Goal: Information Seeking & Learning: Learn about a topic

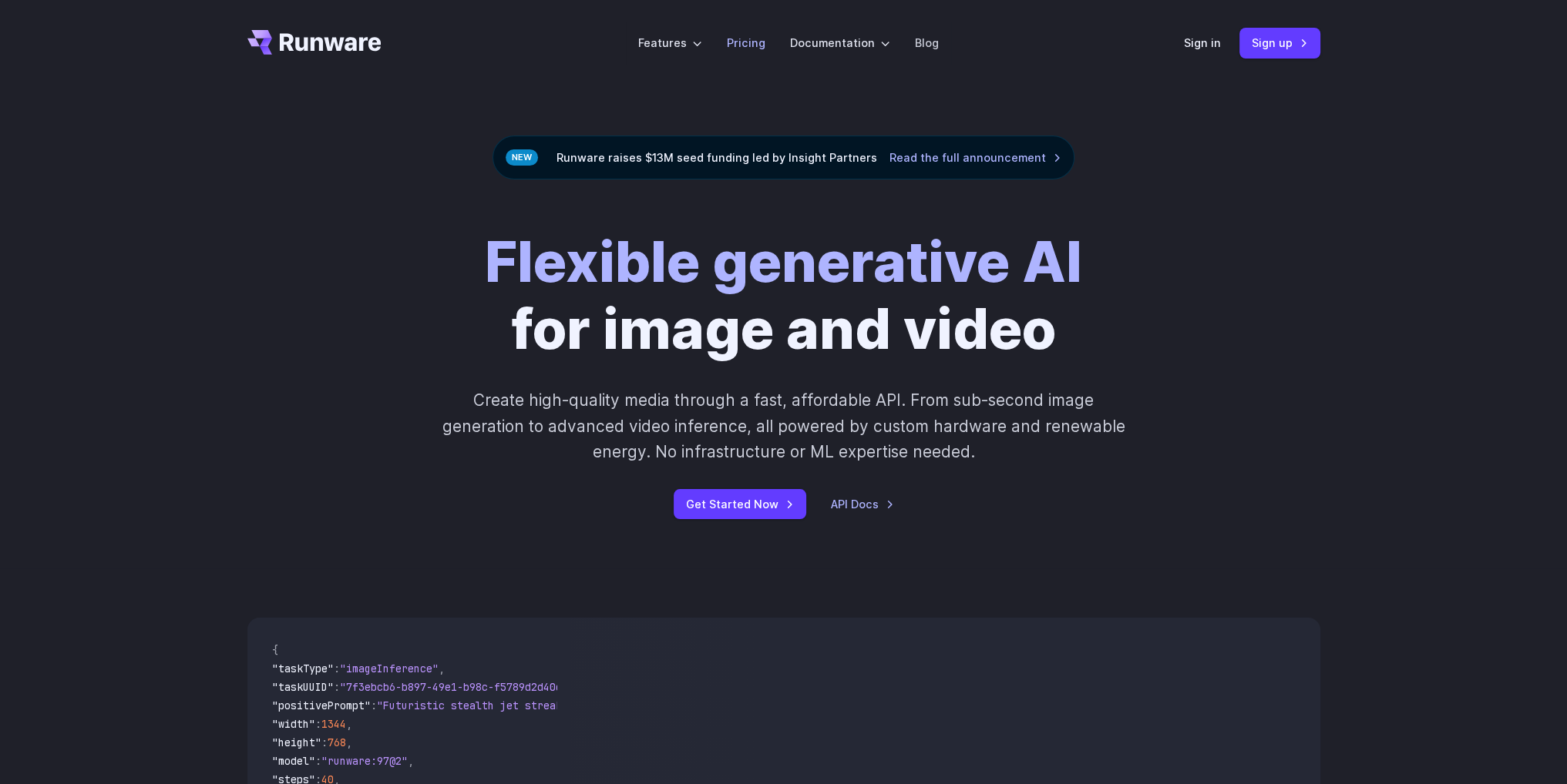
click at [744, 46] on link "Pricing" at bounding box center [745, 43] width 38 height 18
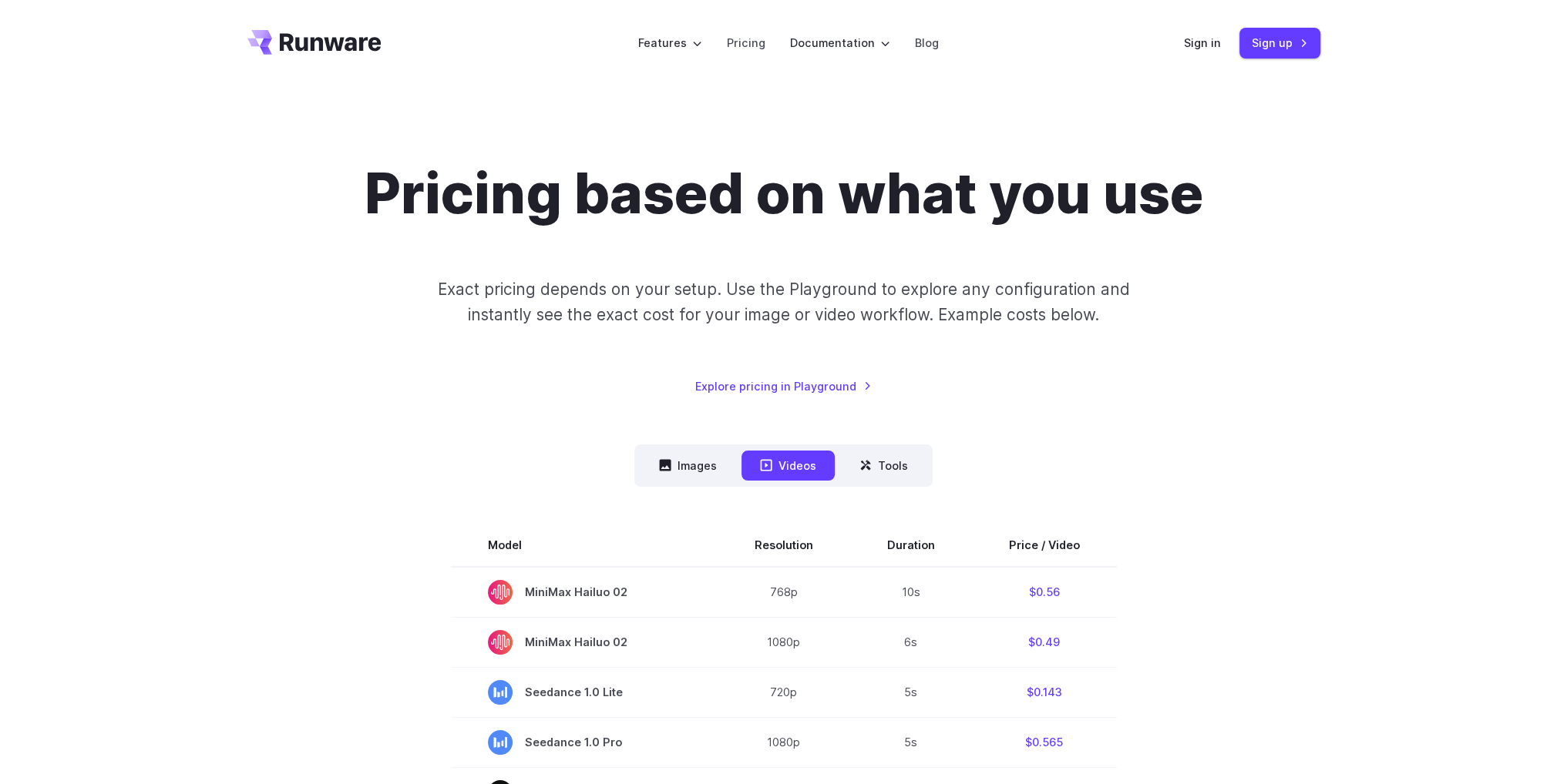
scroll to position [257, 0]
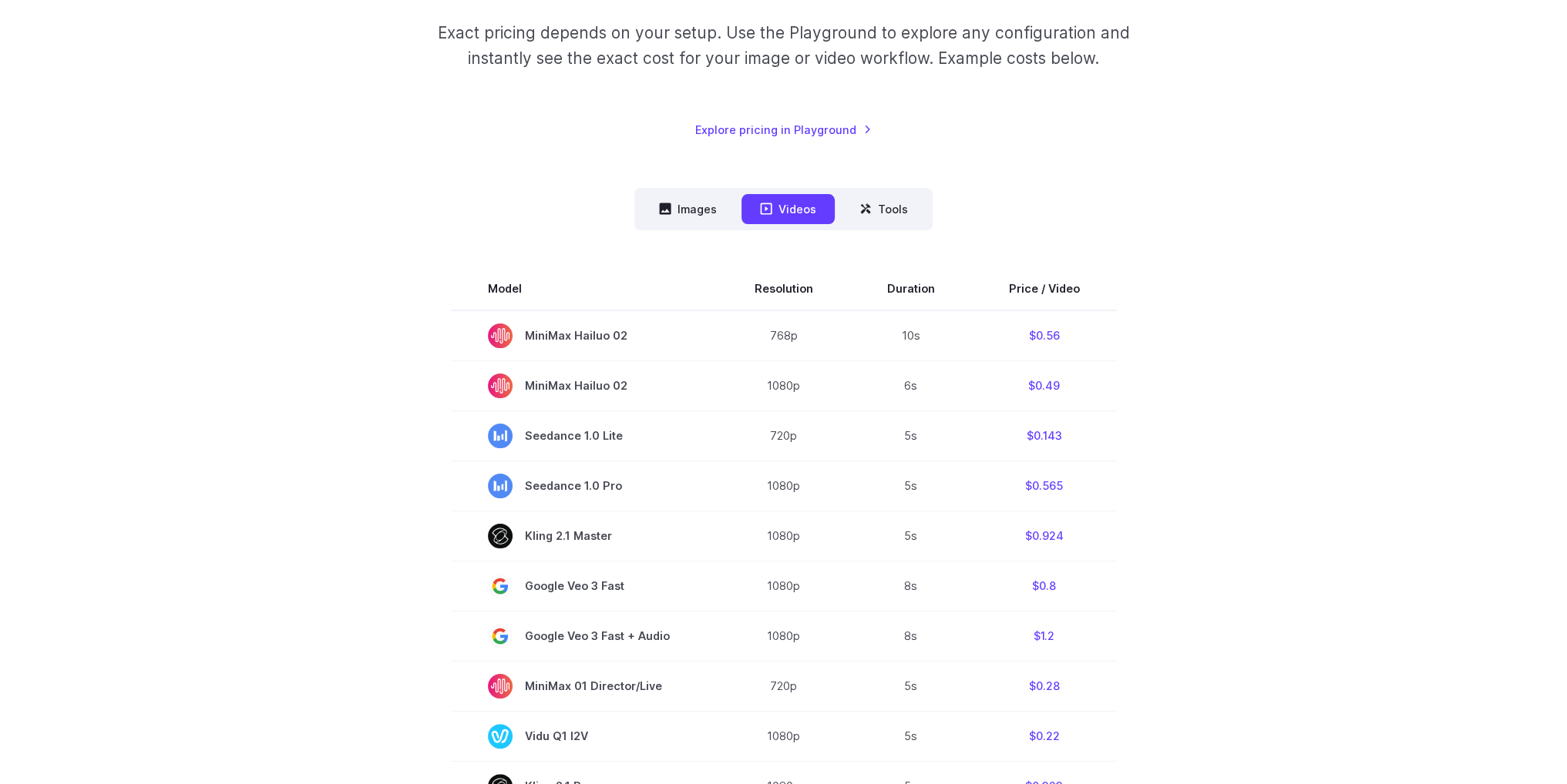
click at [787, 214] on button "Videos" at bounding box center [788, 209] width 93 height 30
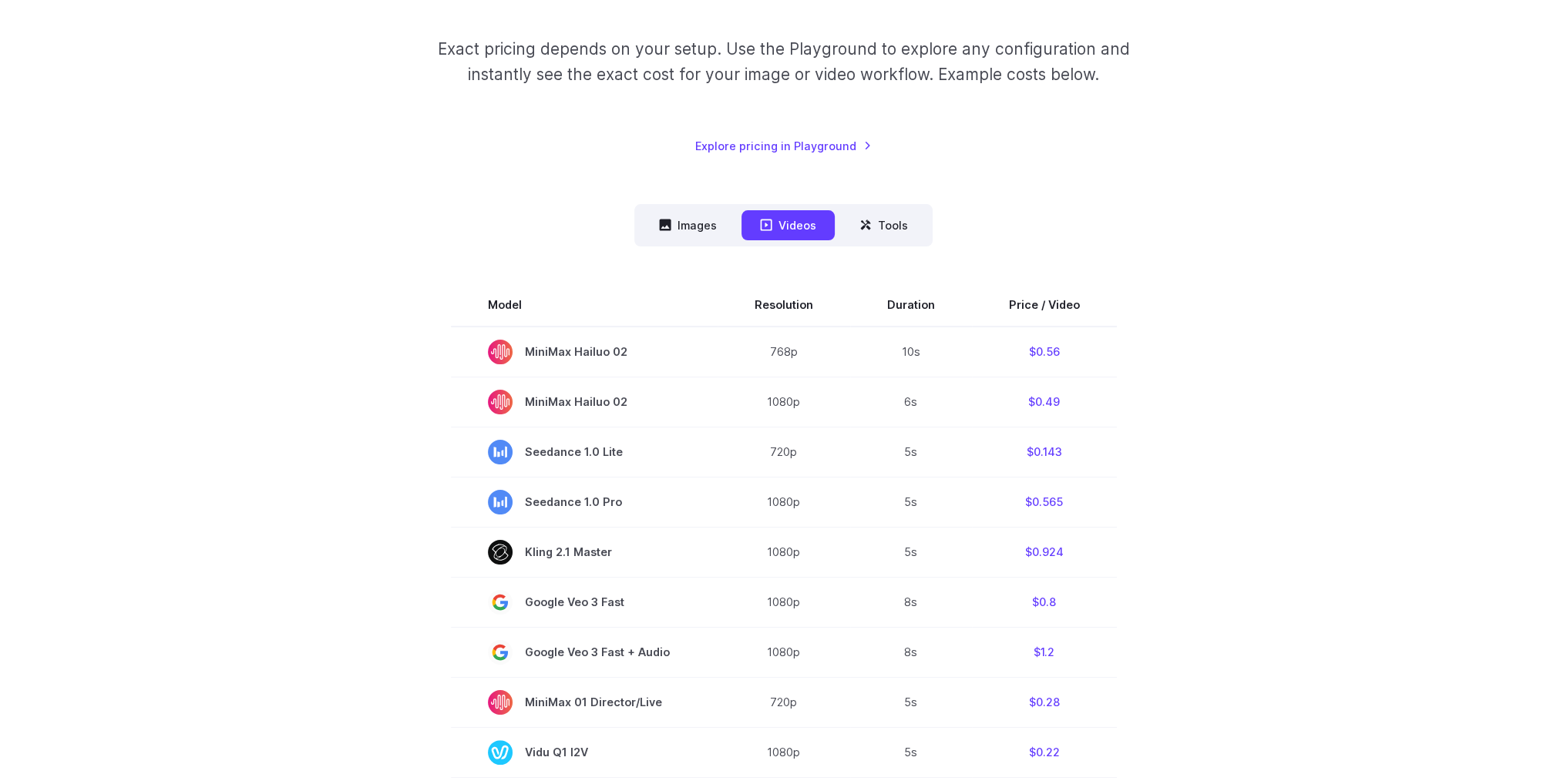
scroll to position [128, 0]
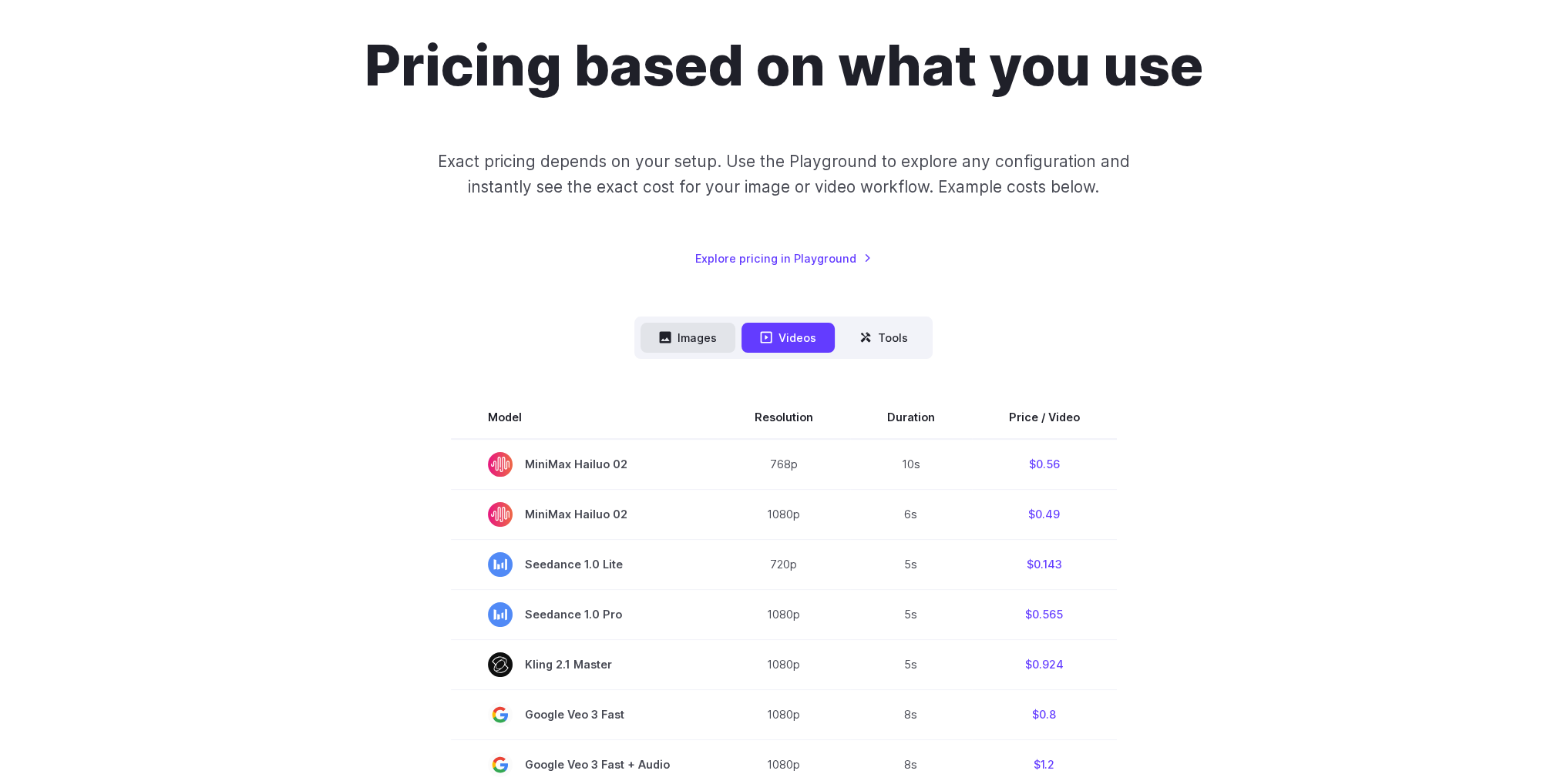
click at [703, 334] on button "Images" at bounding box center [688, 337] width 95 height 30
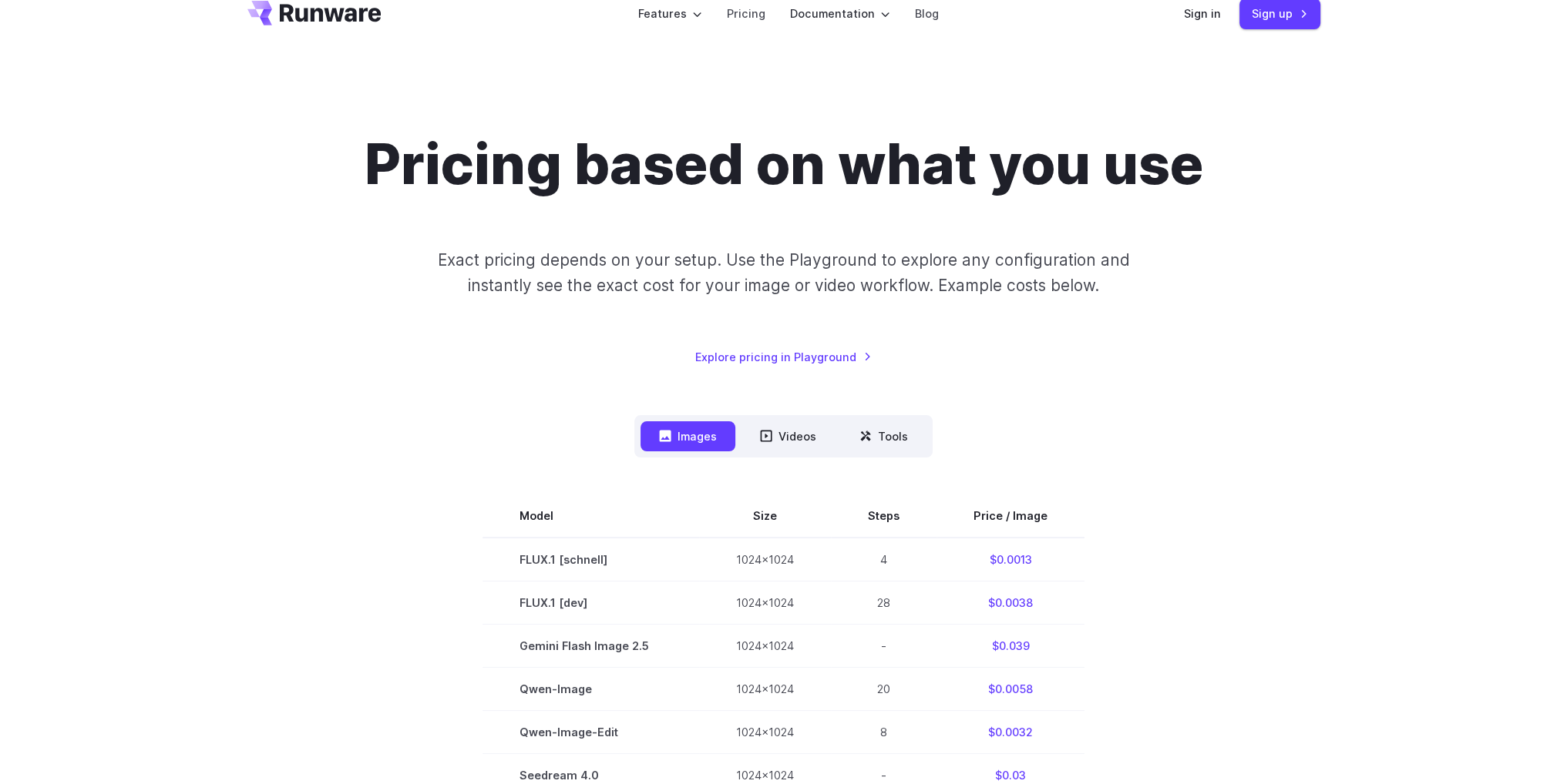
scroll to position [0, 0]
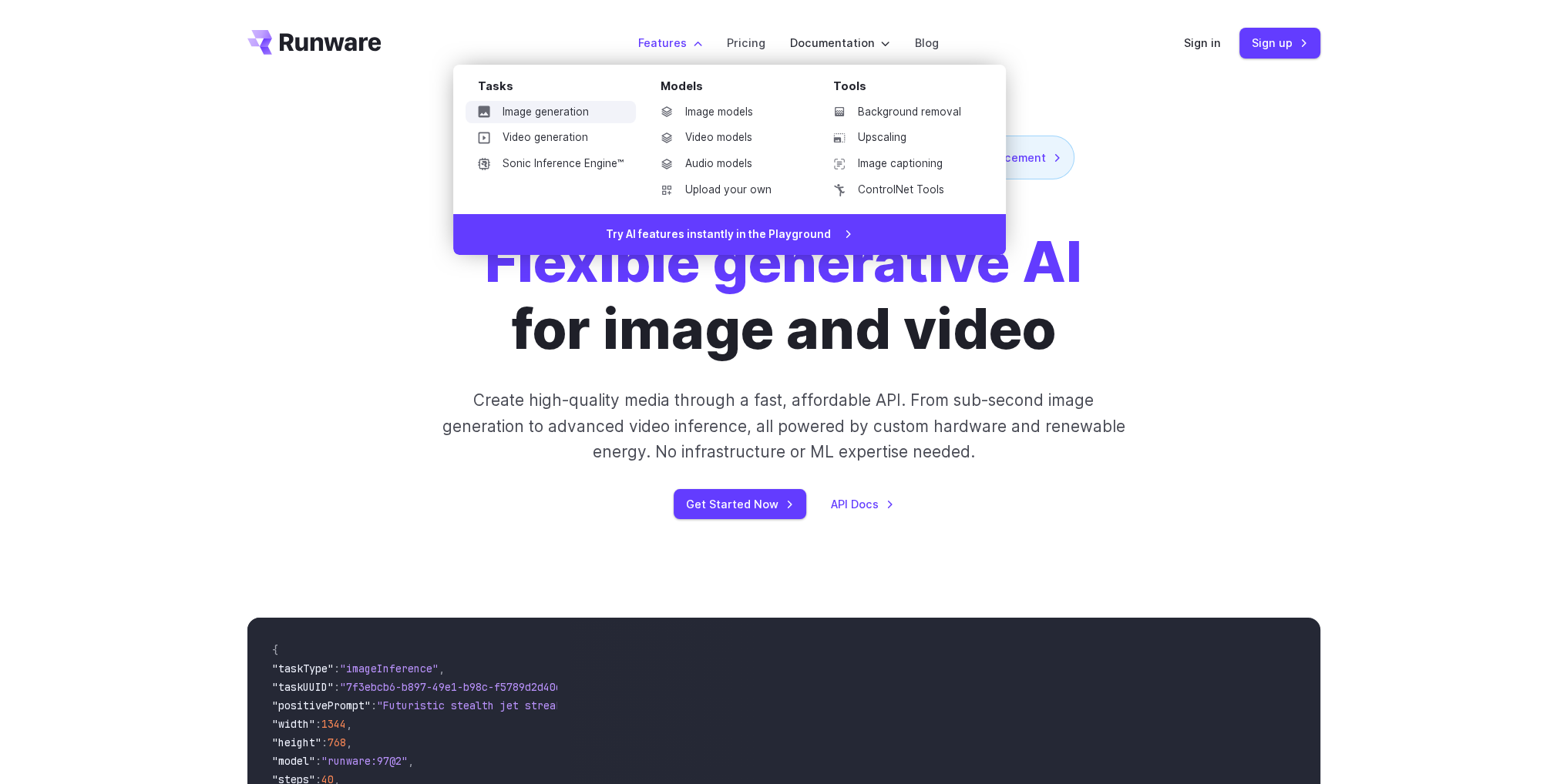
click at [548, 111] on link "Image generation" at bounding box center [551, 112] width 171 height 23
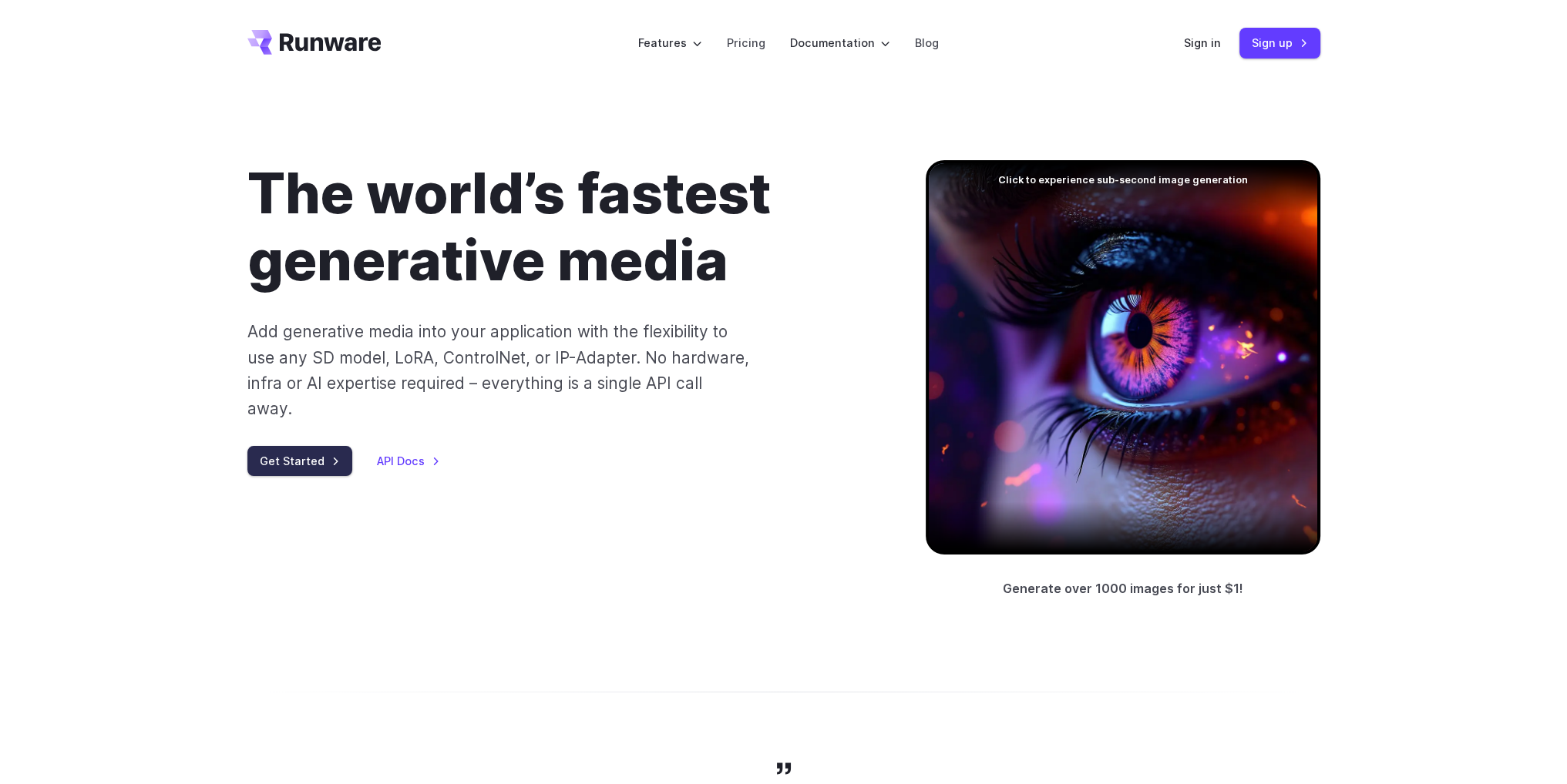
click at [305, 446] on link "Get Started" at bounding box center [299, 461] width 105 height 30
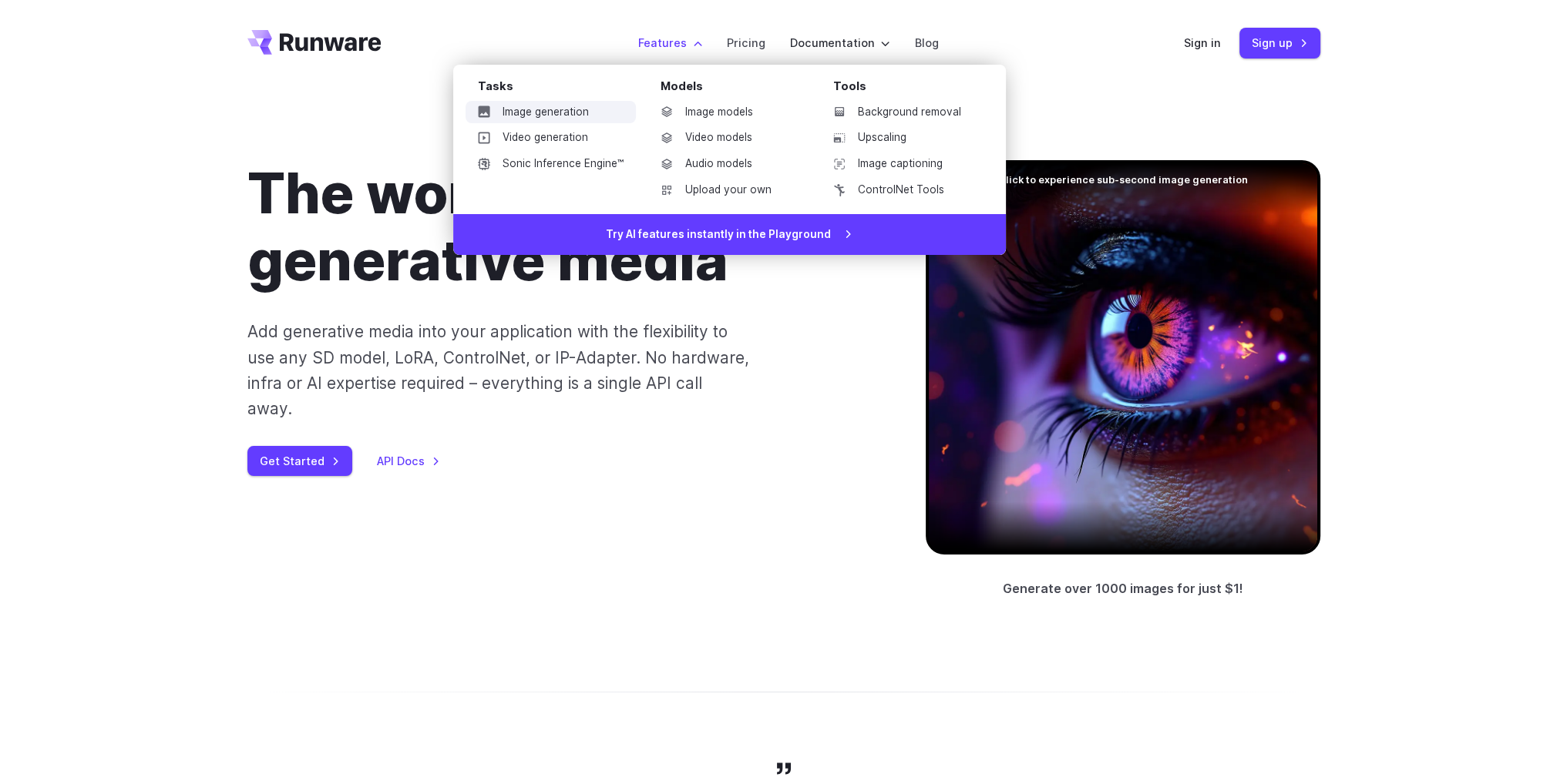
click at [557, 113] on link "Image generation" at bounding box center [551, 112] width 171 height 23
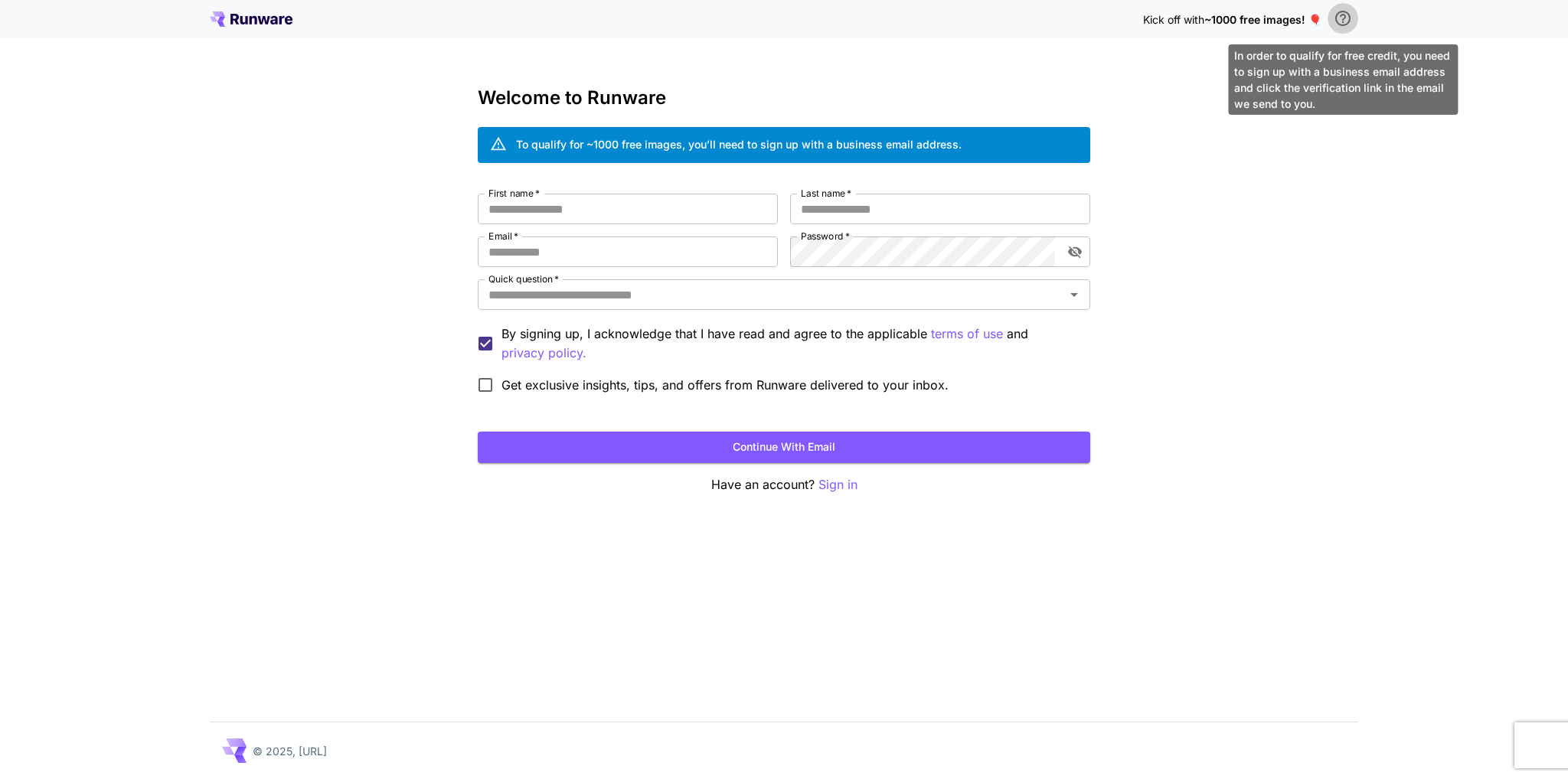
click at [1343, 22] on icon "\a In order to qualify for free credit, you need to sign up with a business ema…" at bounding box center [1343, 18] width 15 height 15
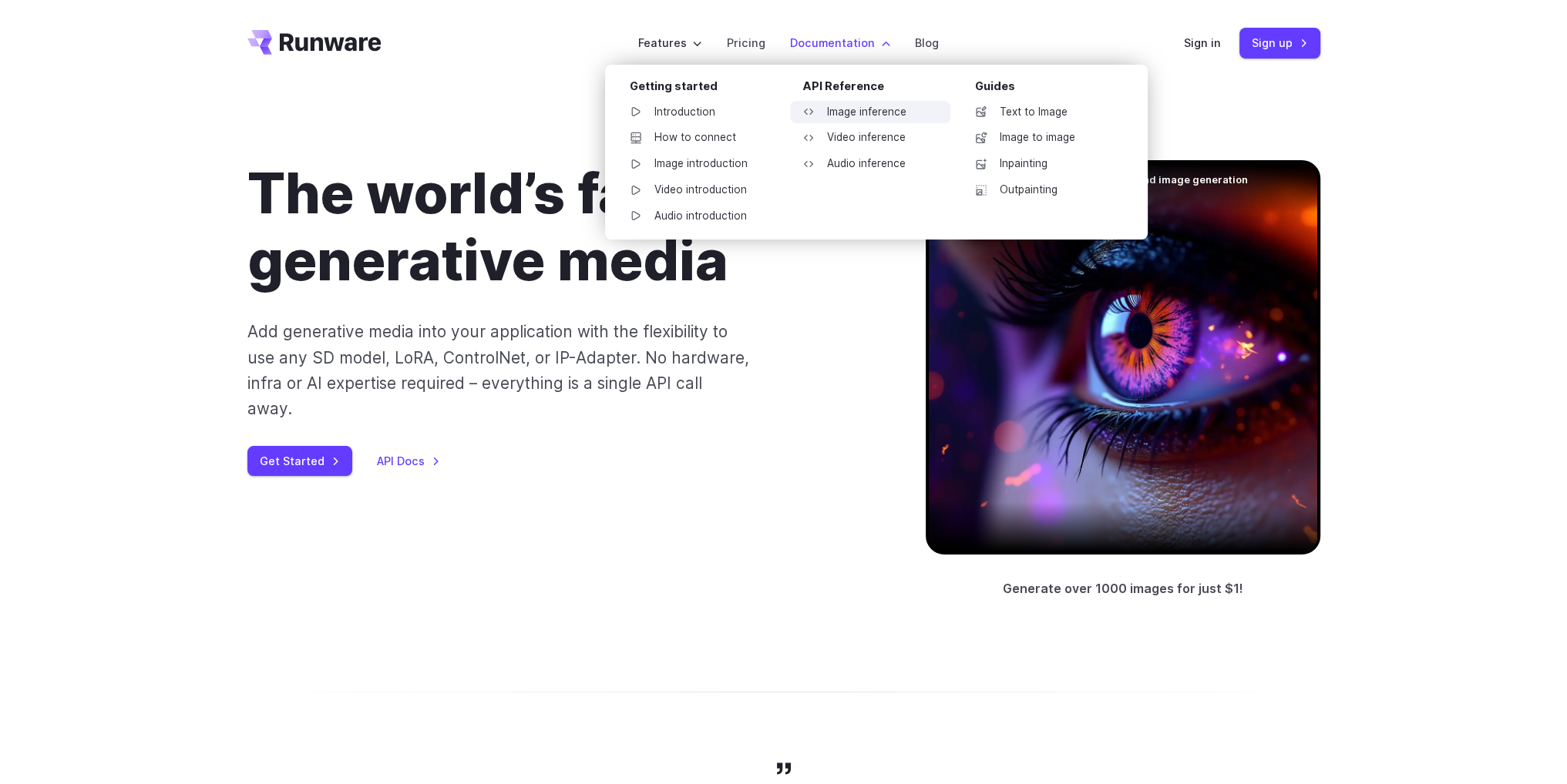
click at [872, 115] on link "Image inference" at bounding box center [870, 112] width 160 height 23
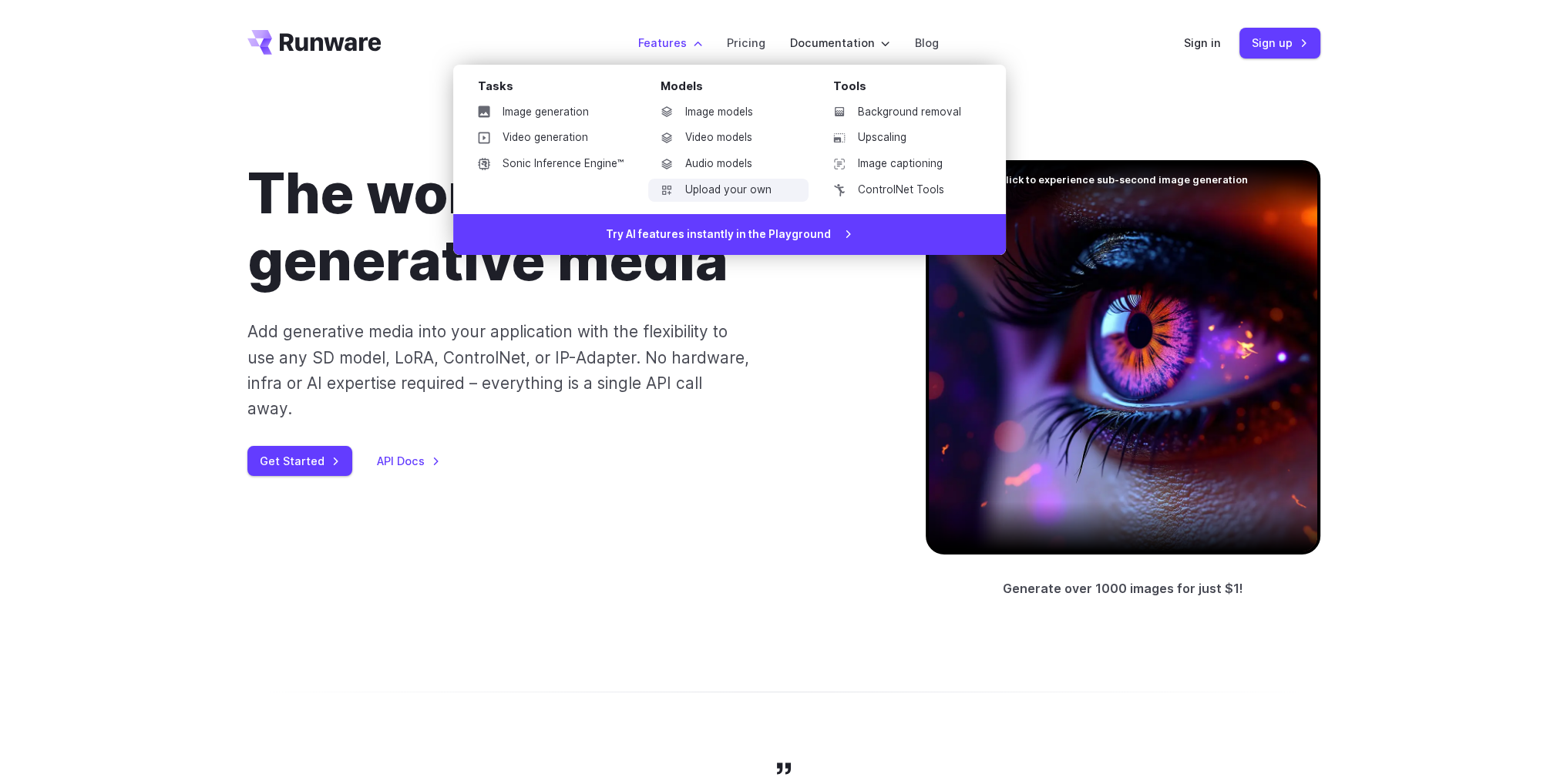
click at [739, 188] on link "Upload your own" at bounding box center [727, 190] width 160 height 23
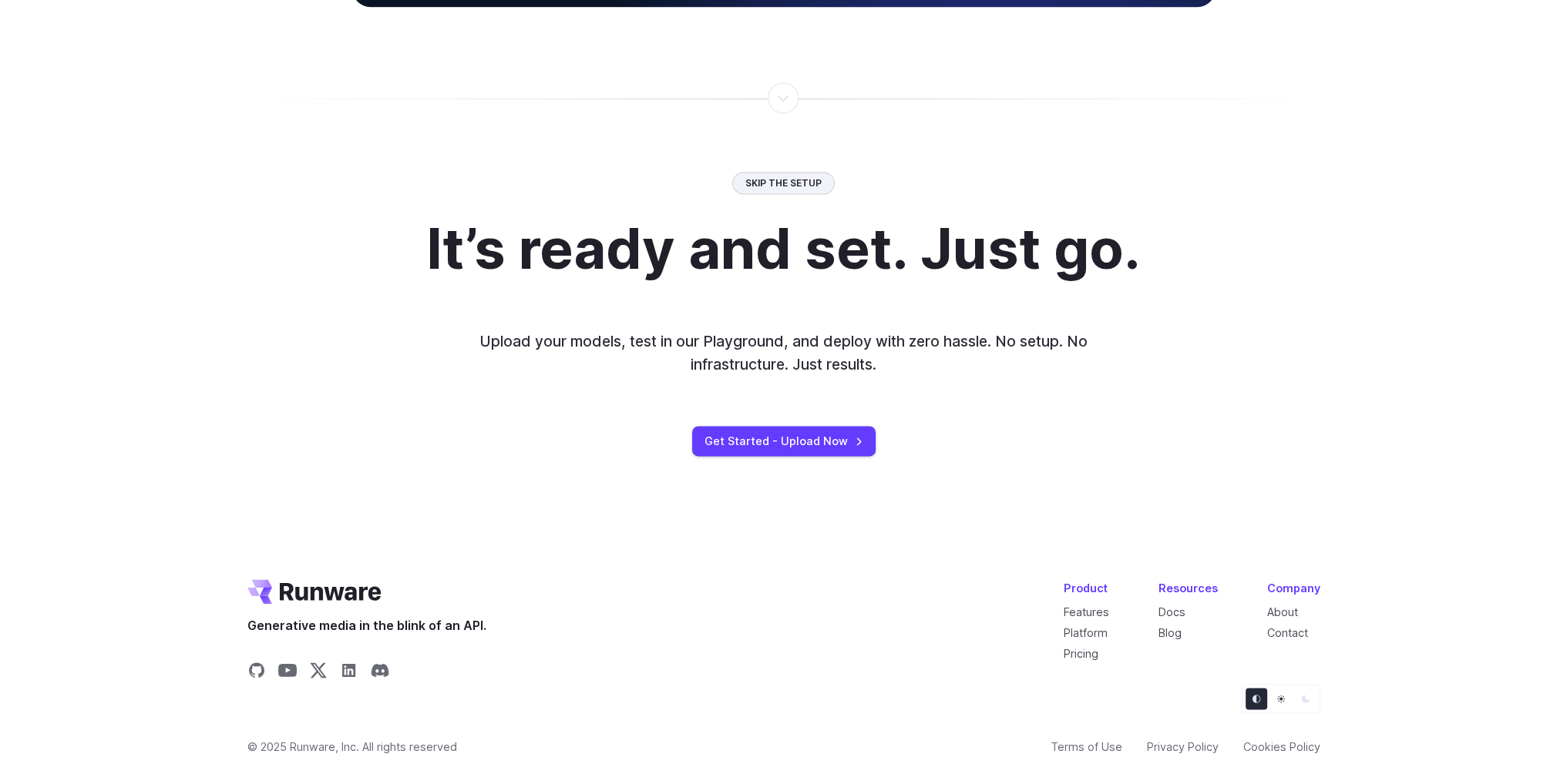
scroll to position [3034, 0]
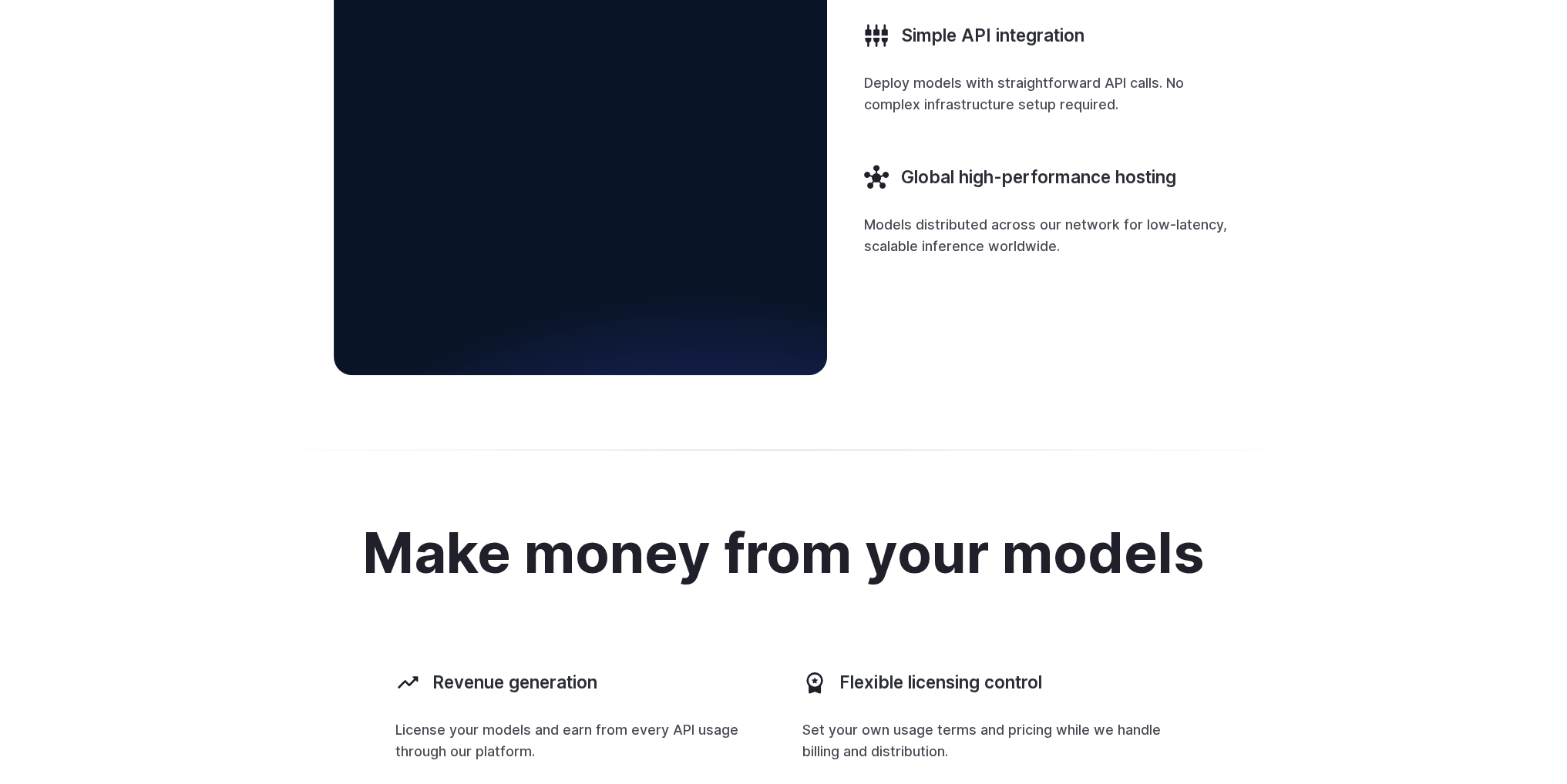
scroll to position [2135, 0]
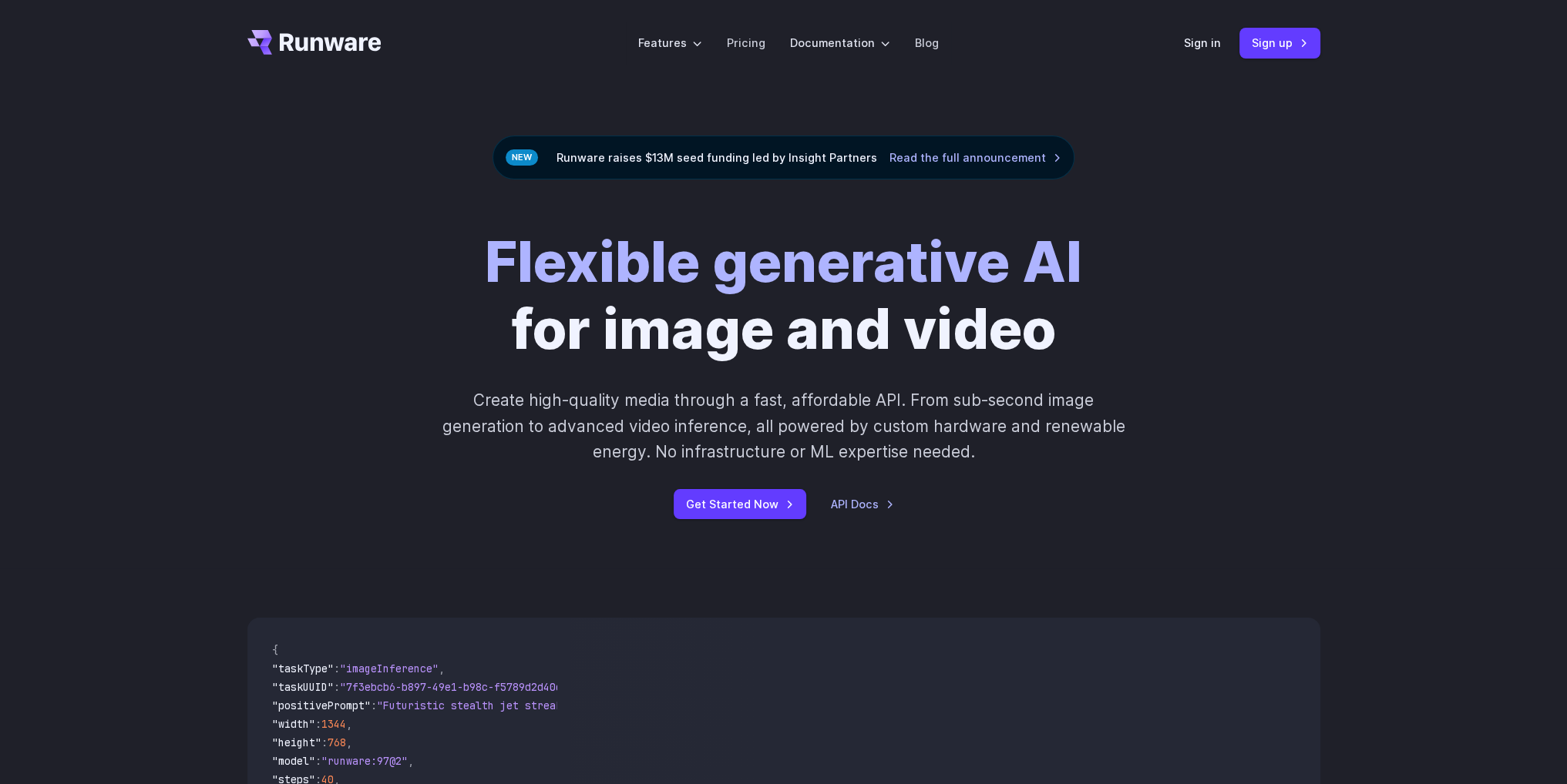
click at [358, 268] on div "Flexible generative AI for image and video Create high-quality media through a …" at bounding box center [784, 374] width 858 height 290
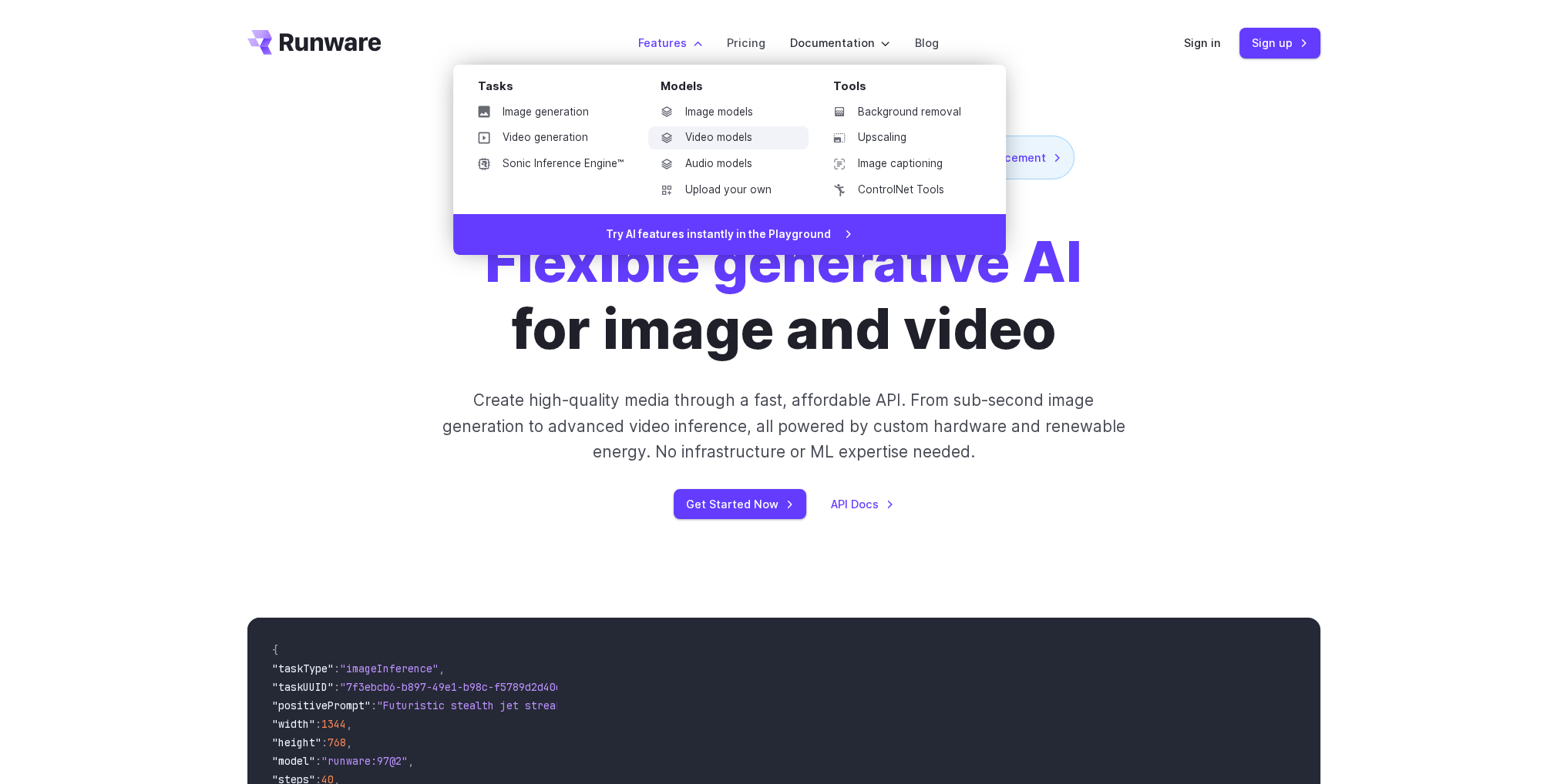
click at [724, 134] on link "Video models" at bounding box center [727, 137] width 160 height 23
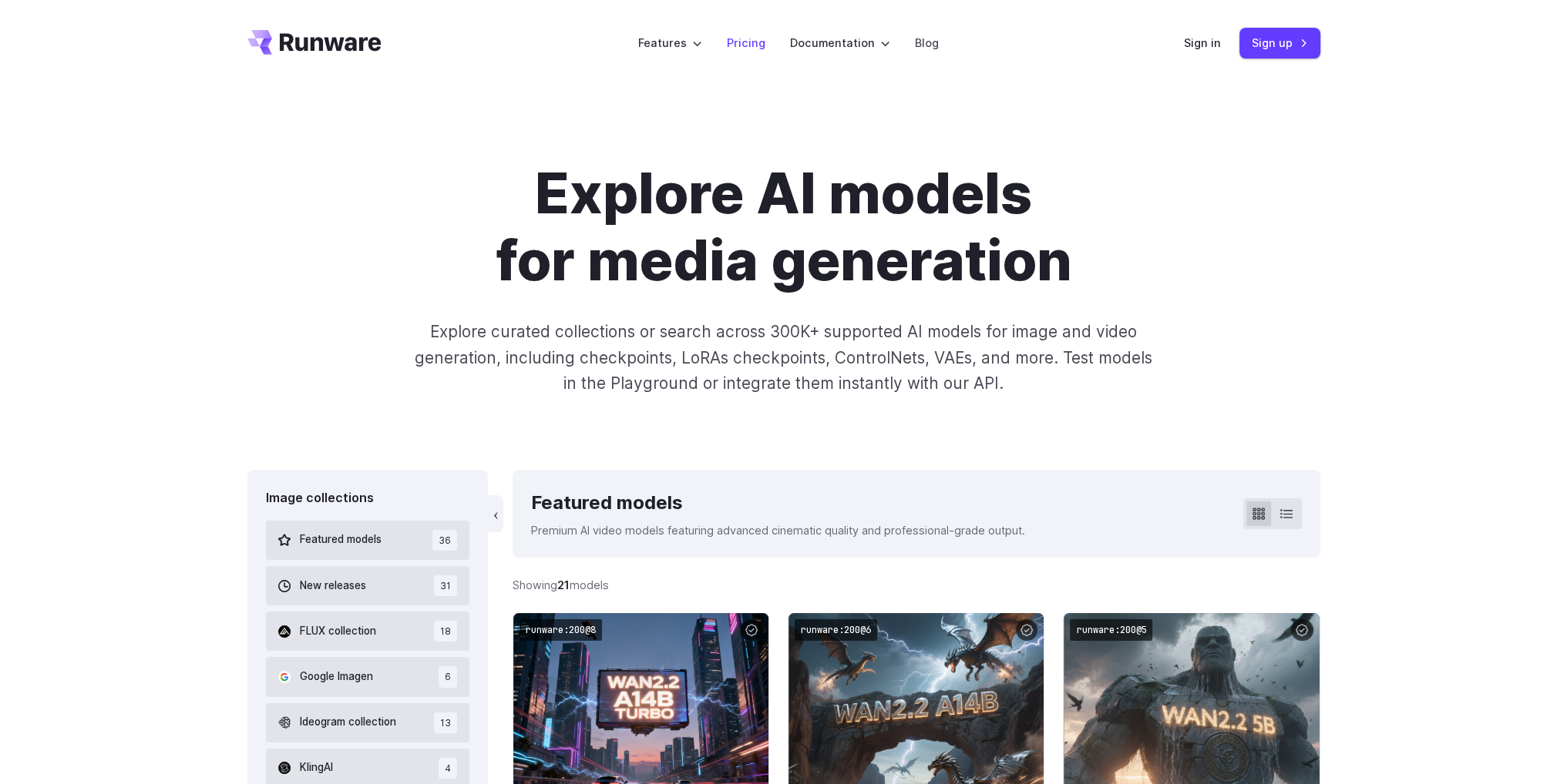
click at [756, 37] on link "Pricing" at bounding box center [745, 43] width 38 height 18
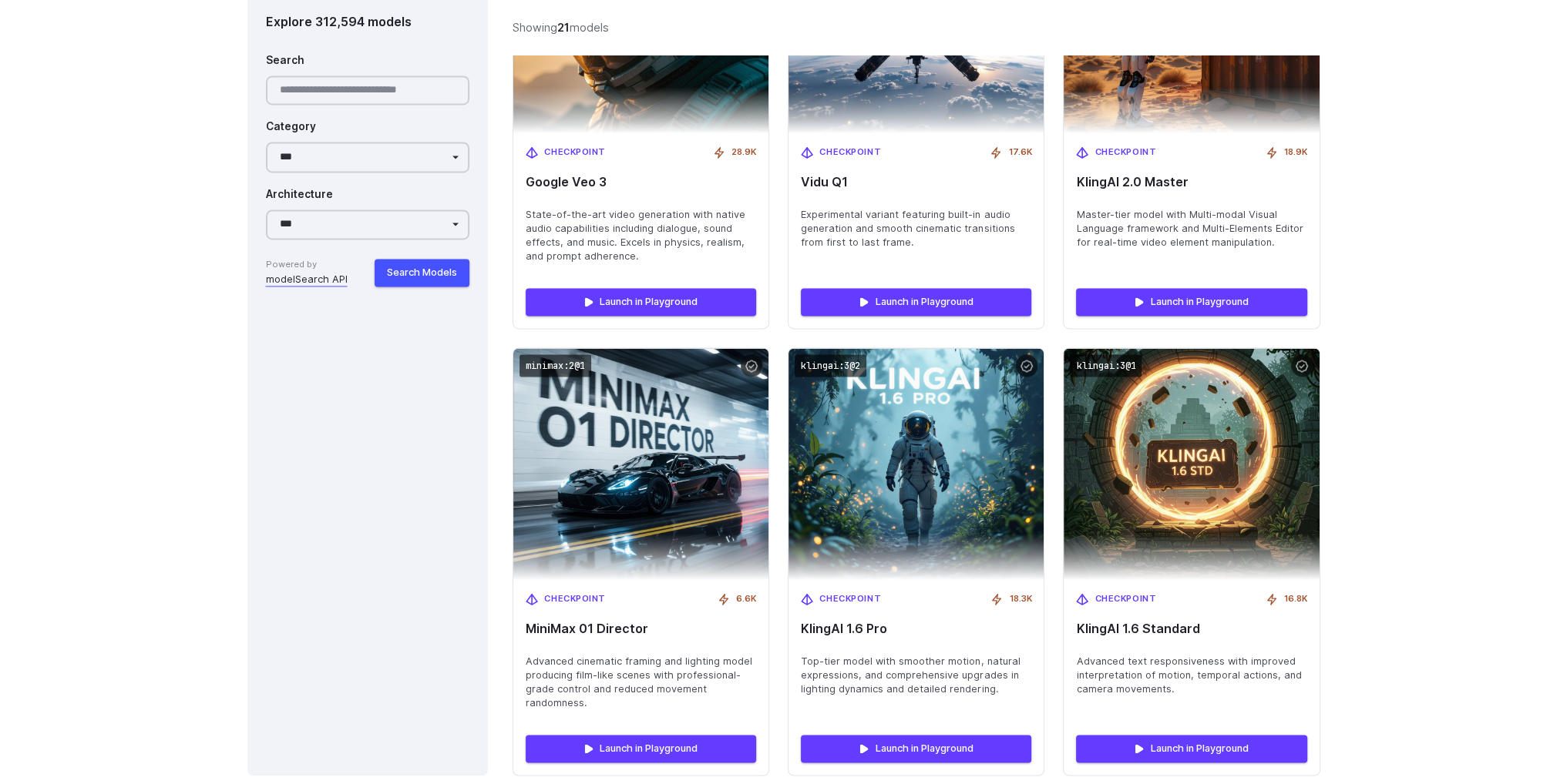
scroll to position [3209, 0]
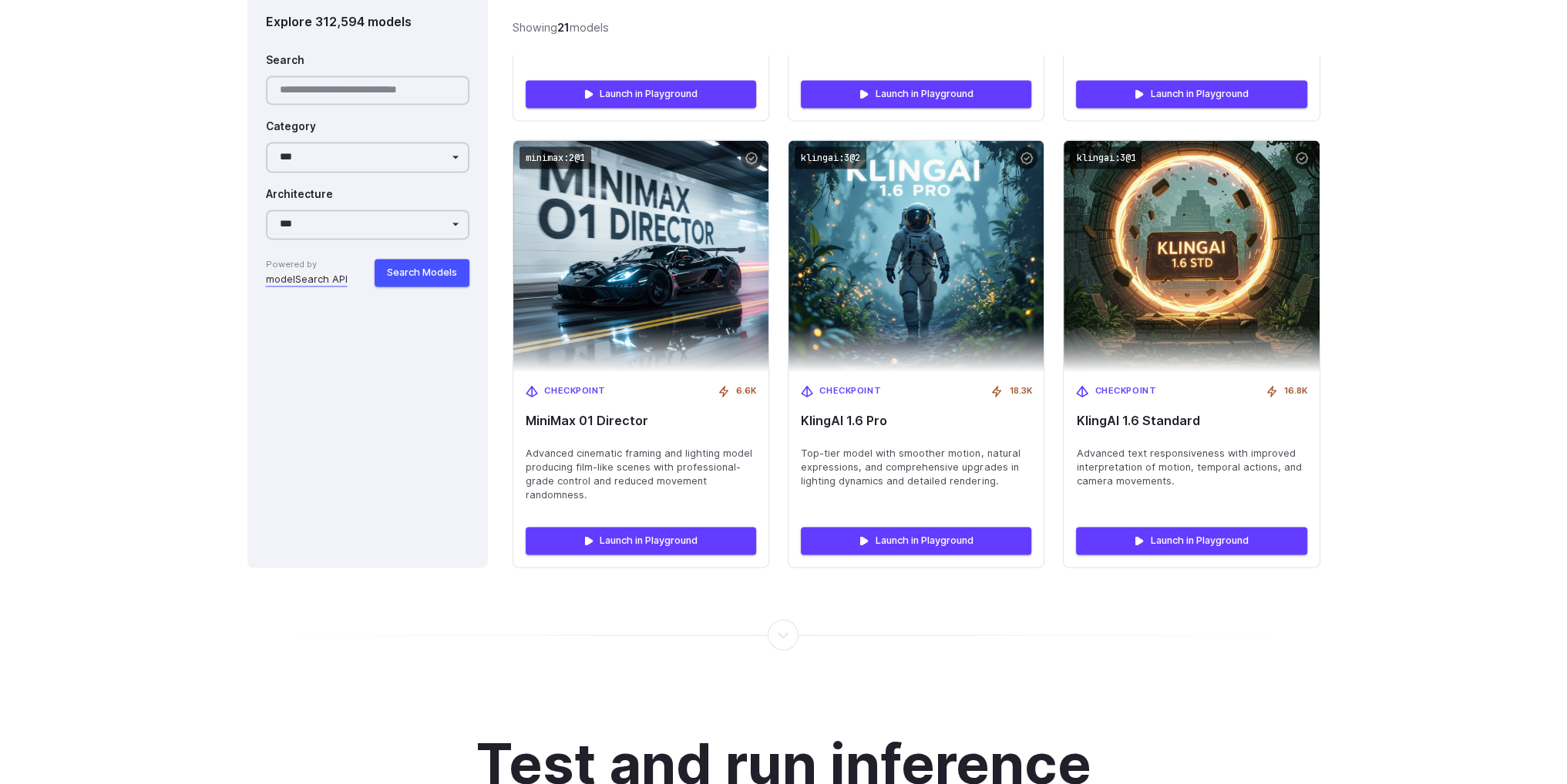
click at [783, 635] on div at bounding box center [784, 635] width 2 height 0
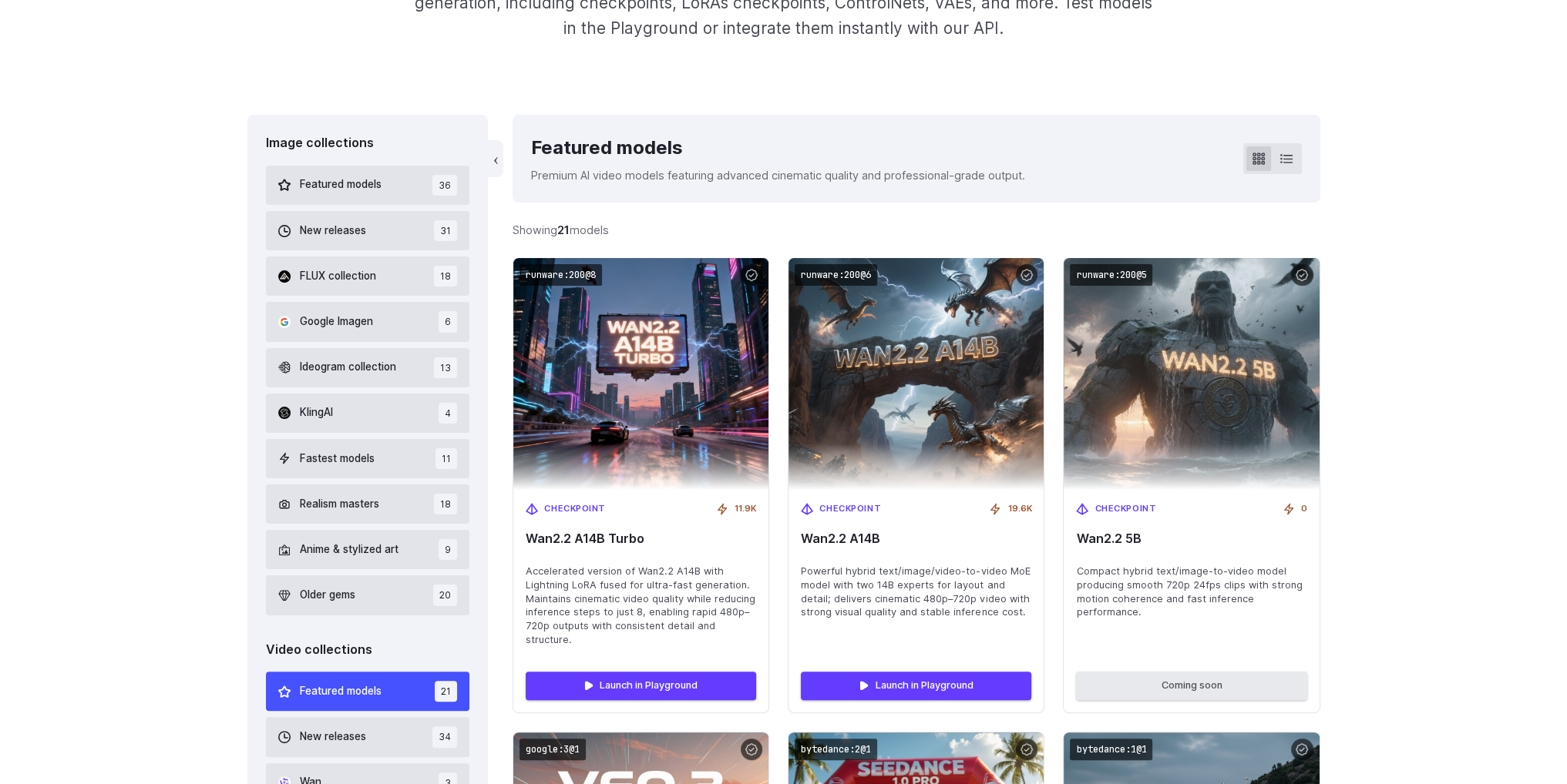
scroll to position [257, 0]
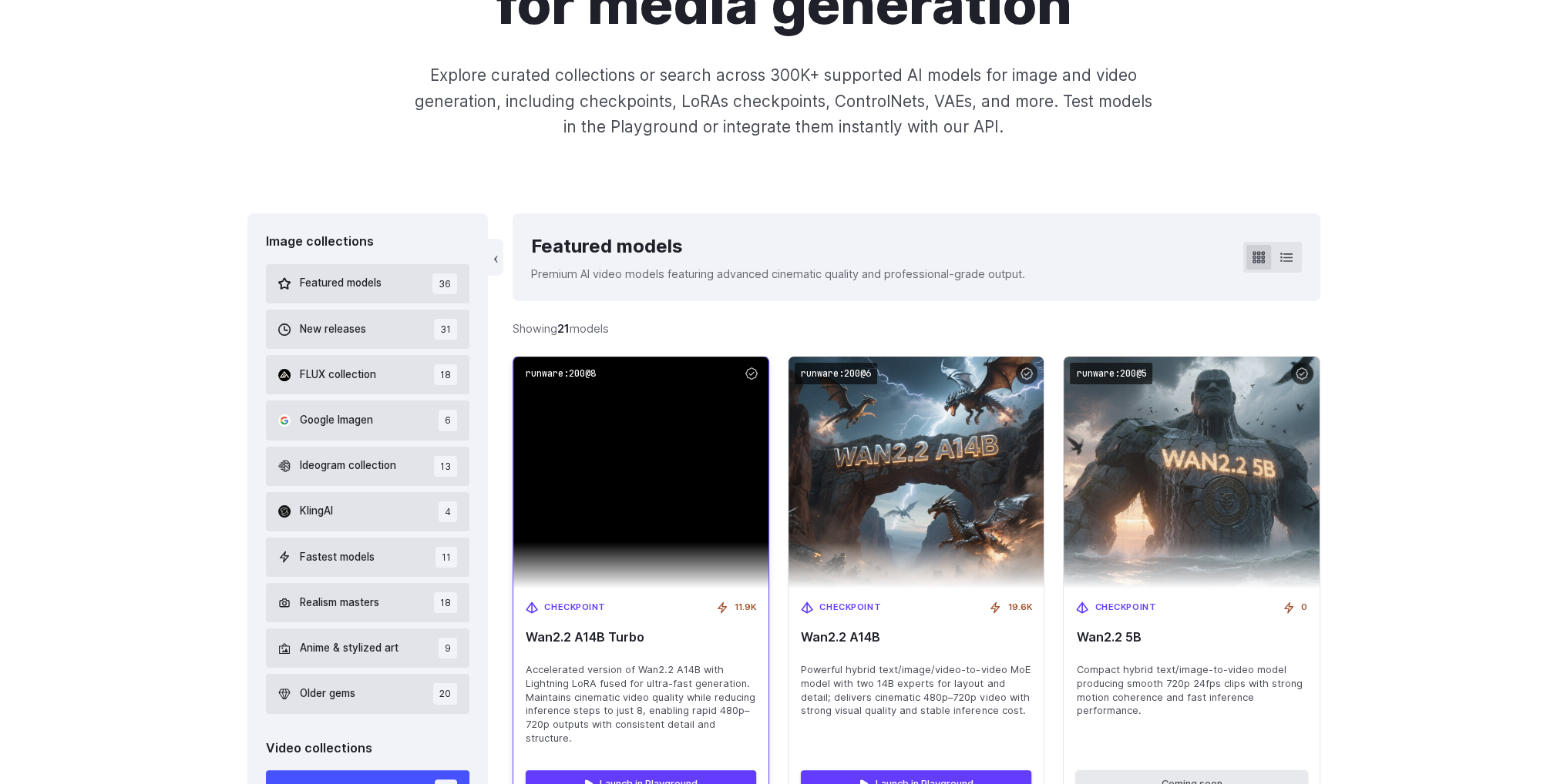
click at [641, 543] on img at bounding box center [640, 472] width 255 height 232
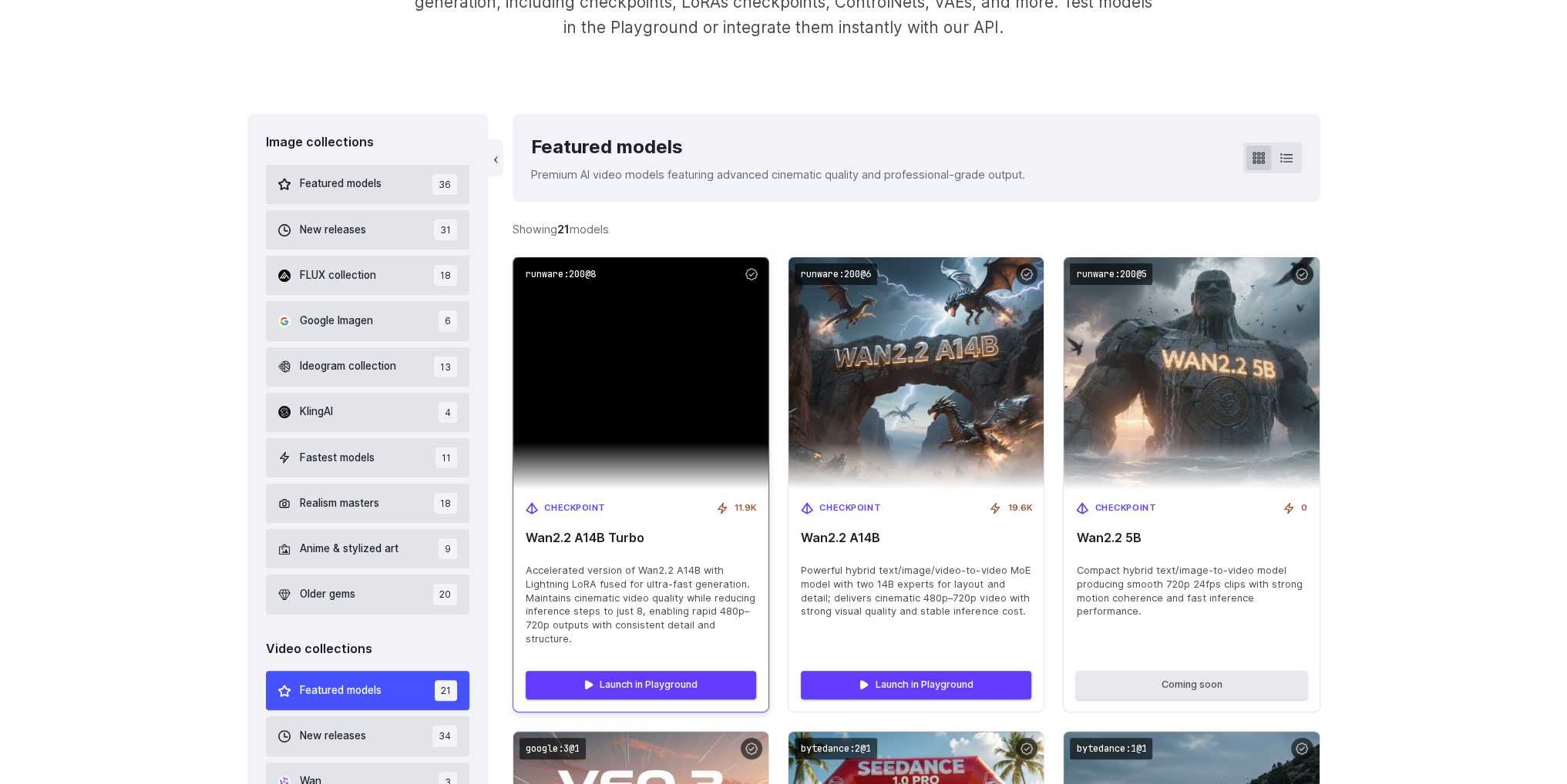
scroll to position [385, 0]
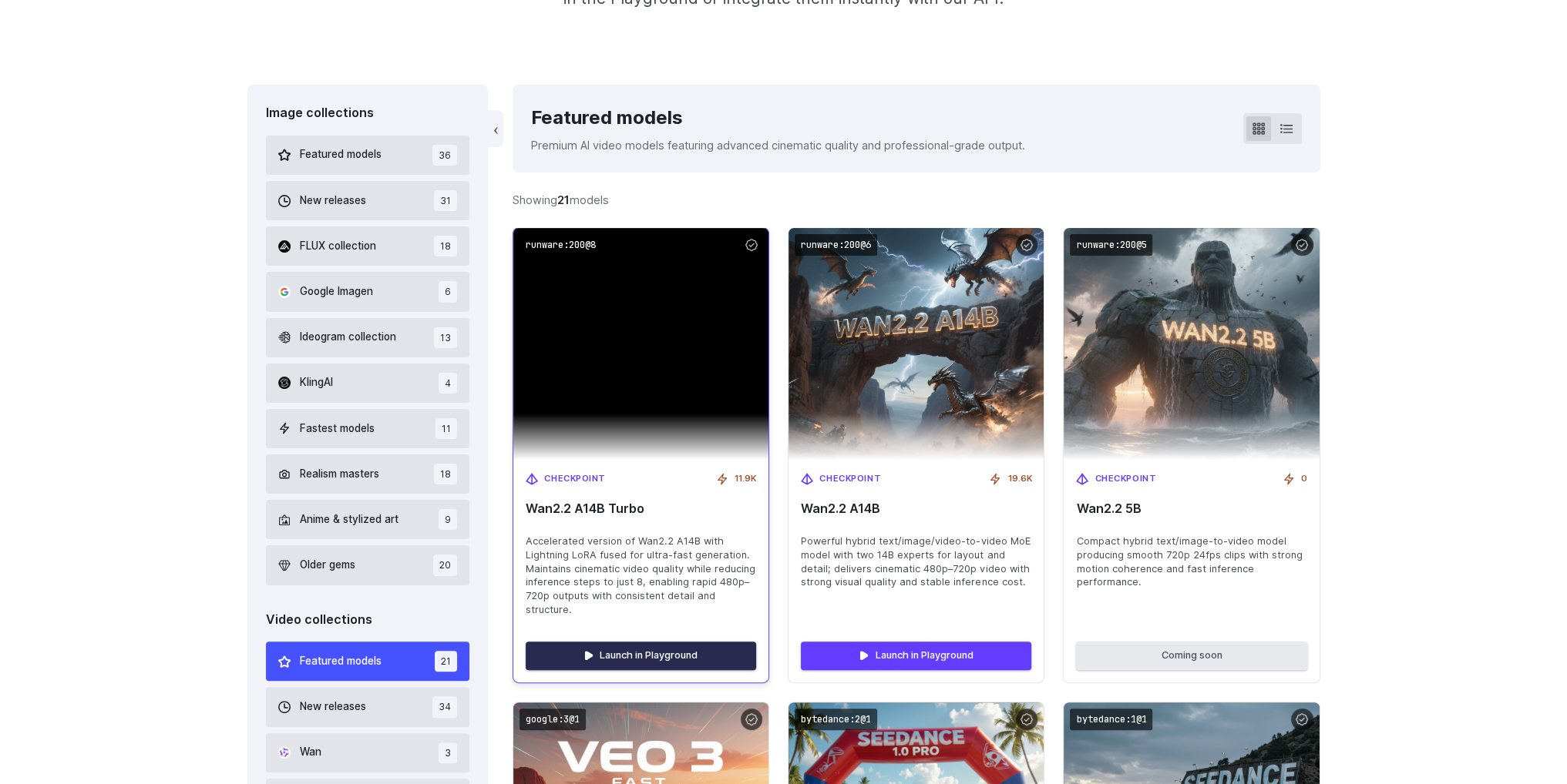
click at [637, 653] on link "Launch in Playground" at bounding box center [640, 656] width 230 height 28
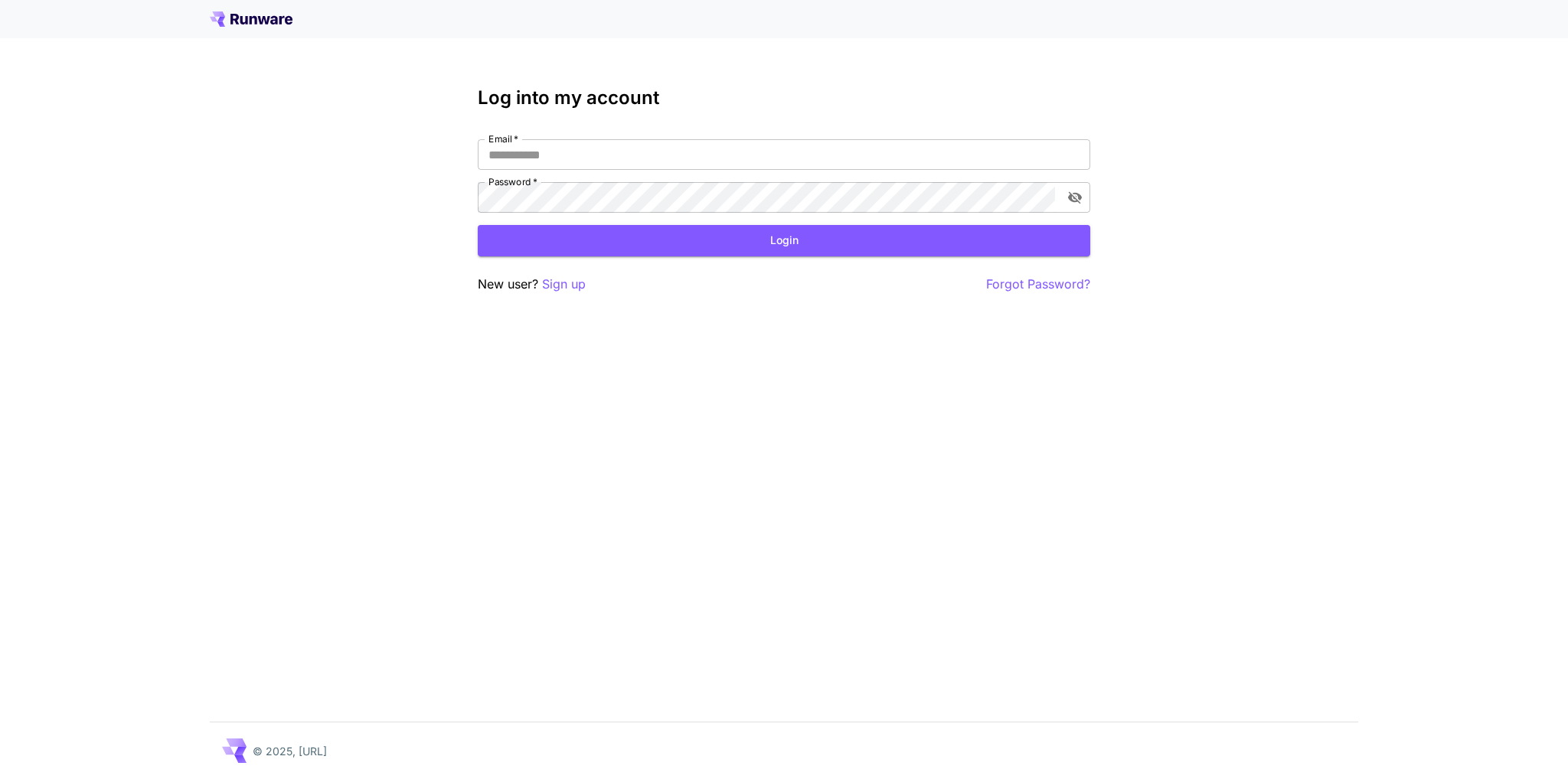
click at [794, 506] on div "Log into my account Email   * Email   * Password   * Password   * Login New use…" at bounding box center [784, 389] width 1568 height 779
click at [640, 534] on div "Log into my account Email   * Email   * Password   * Password   * Login New use…" at bounding box center [784, 389] width 1568 height 779
